Goal: Transaction & Acquisition: Purchase product/service

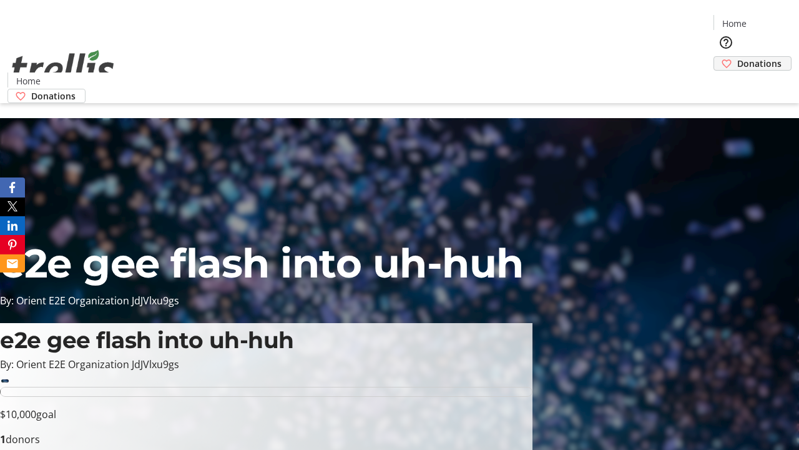
click at [738, 57] on span "Donations" at bounding box center [760, 63] width 44 height 13
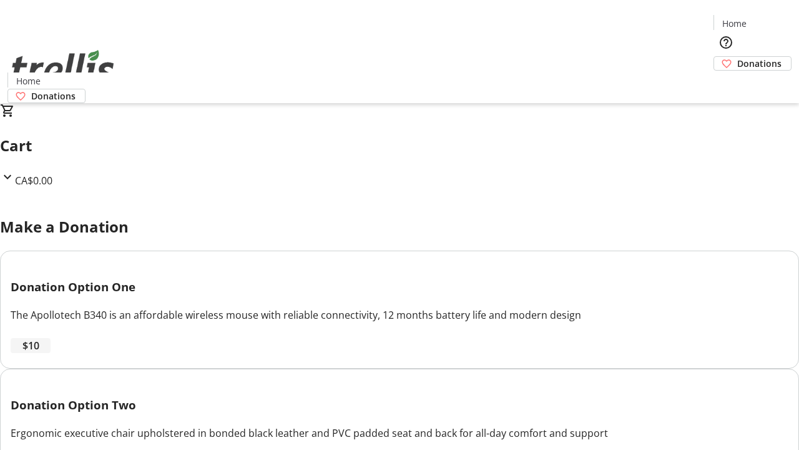
click at [39, 353] on span "$10" at bounding box center [30, 345] width 17 height 15
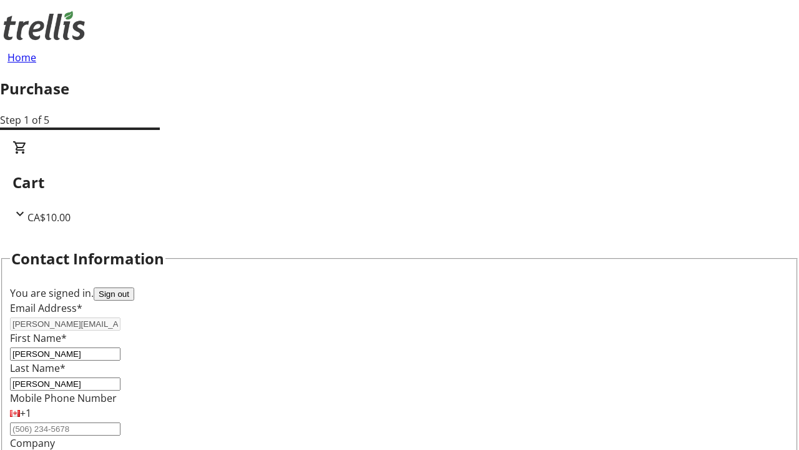
select select "CA"
select select "BC"
type input "Kelowna"
type input "V1Y 0C2"
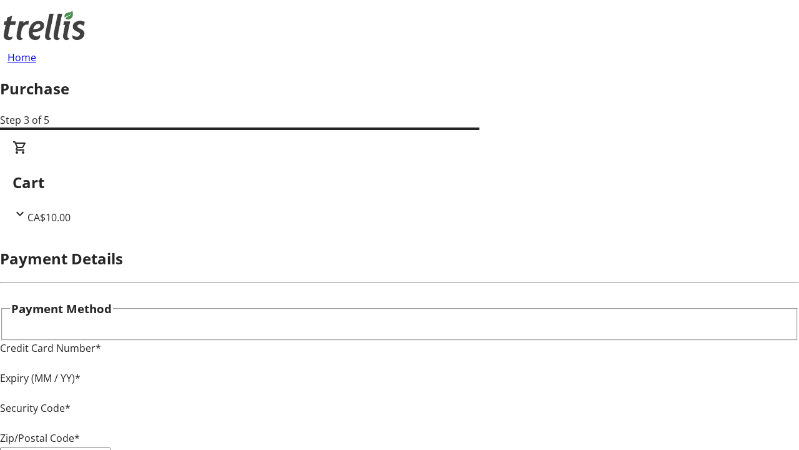
type input "V1Y 0C2"
